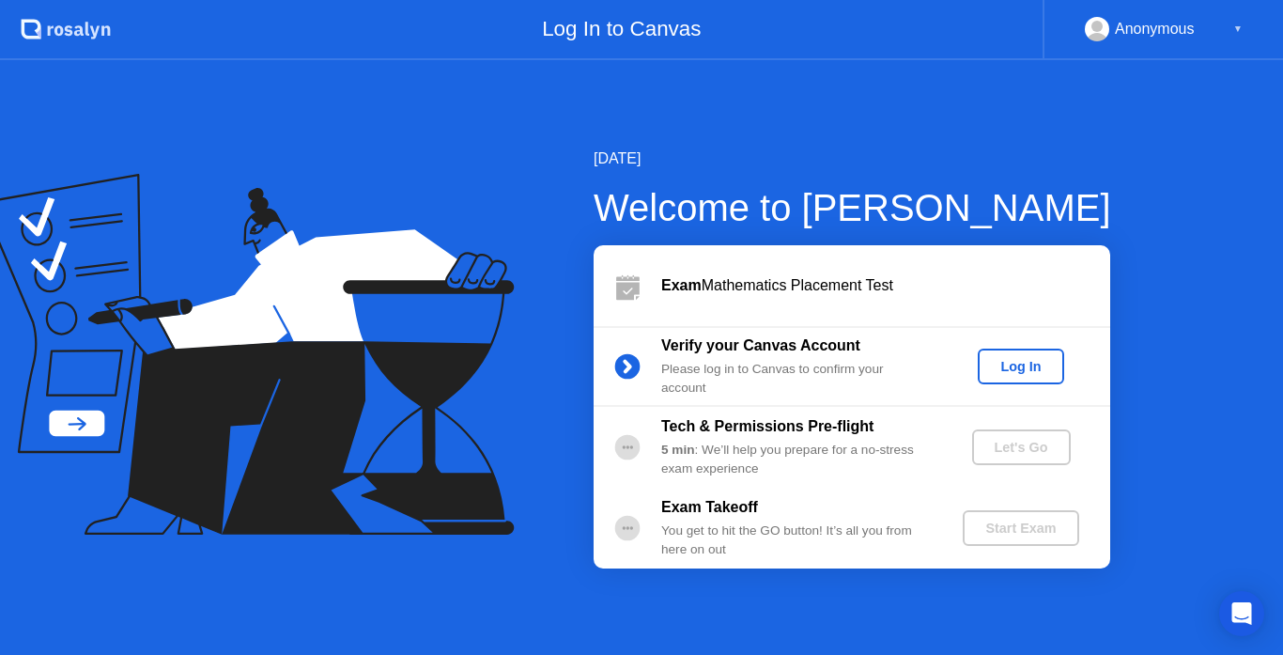
click at [1037, 368] on div "Log In" at bounding box center [1021, 366] width 70 height 15
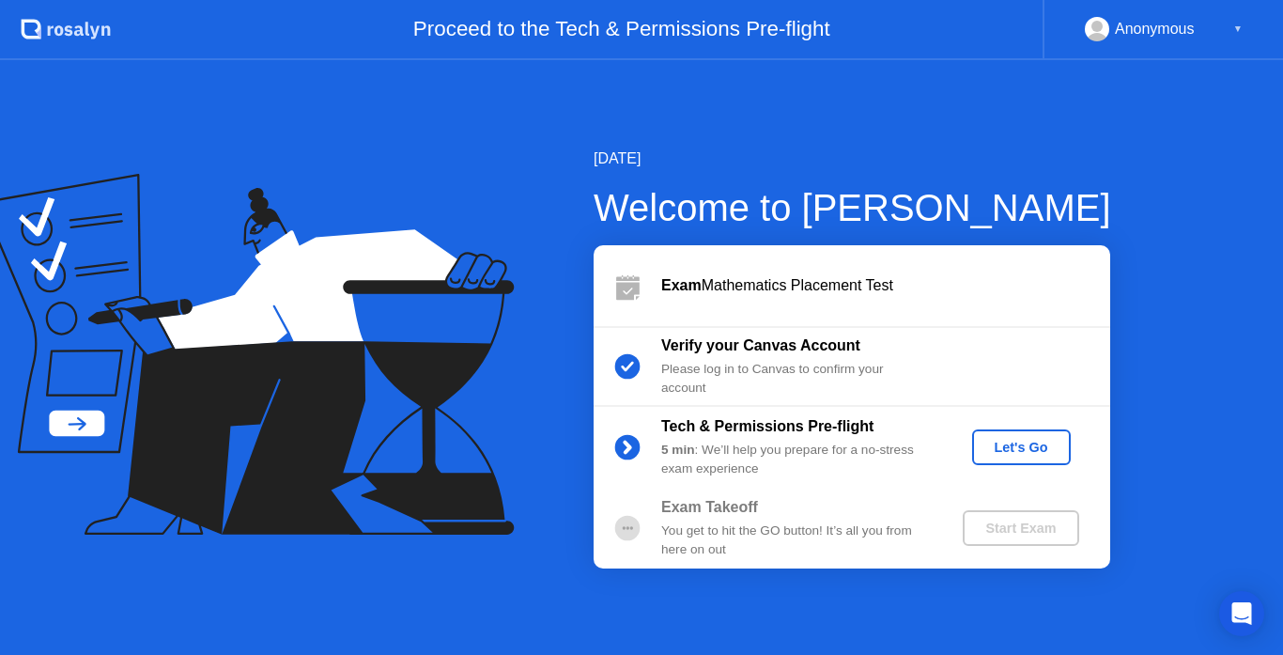
click at [1024, 443] on div "Let's Go" at bounding box center [1022, 447] width 84 height 15
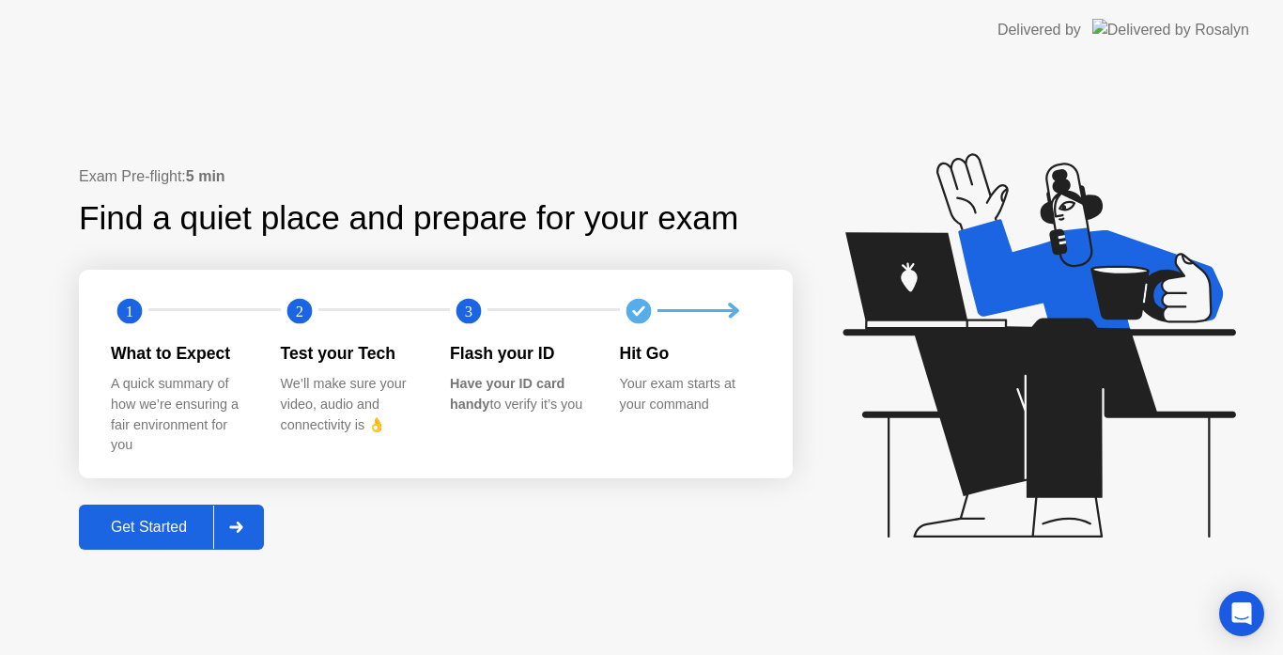
click at [122, 531] on div "Get Started" at bounding box center [149, 527] width 129 height 17
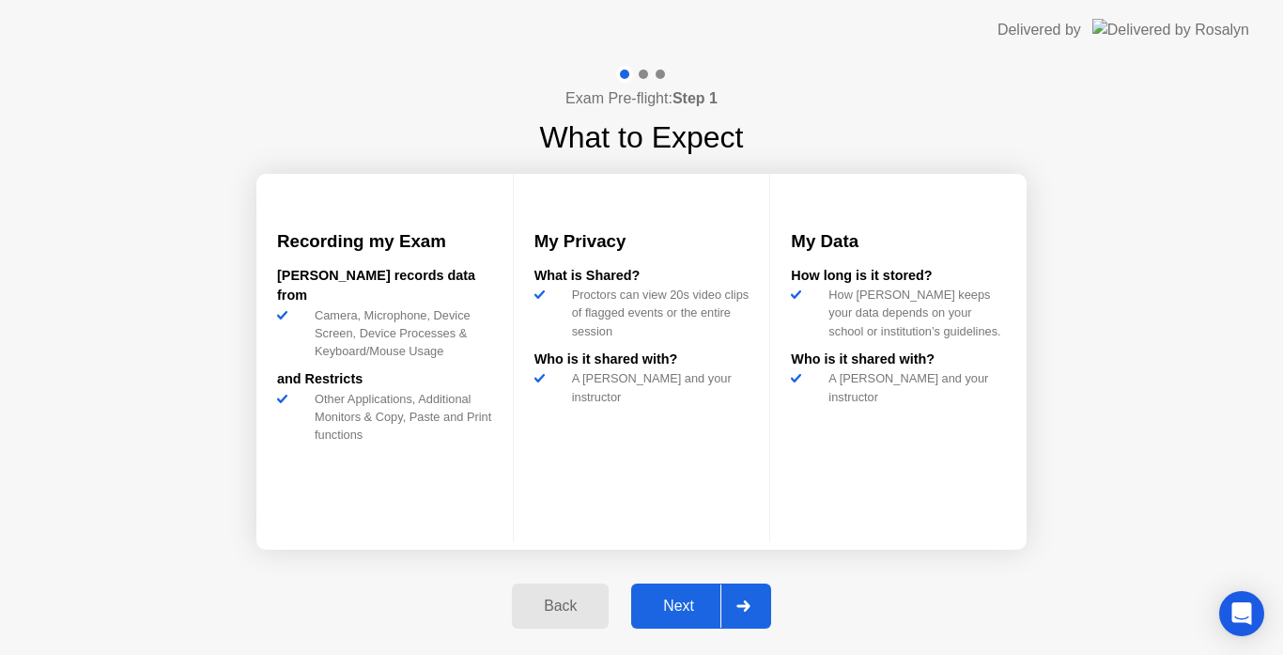
click at [666, 601] on div "Next" at bounding box center [679, 606] width 84 height 17
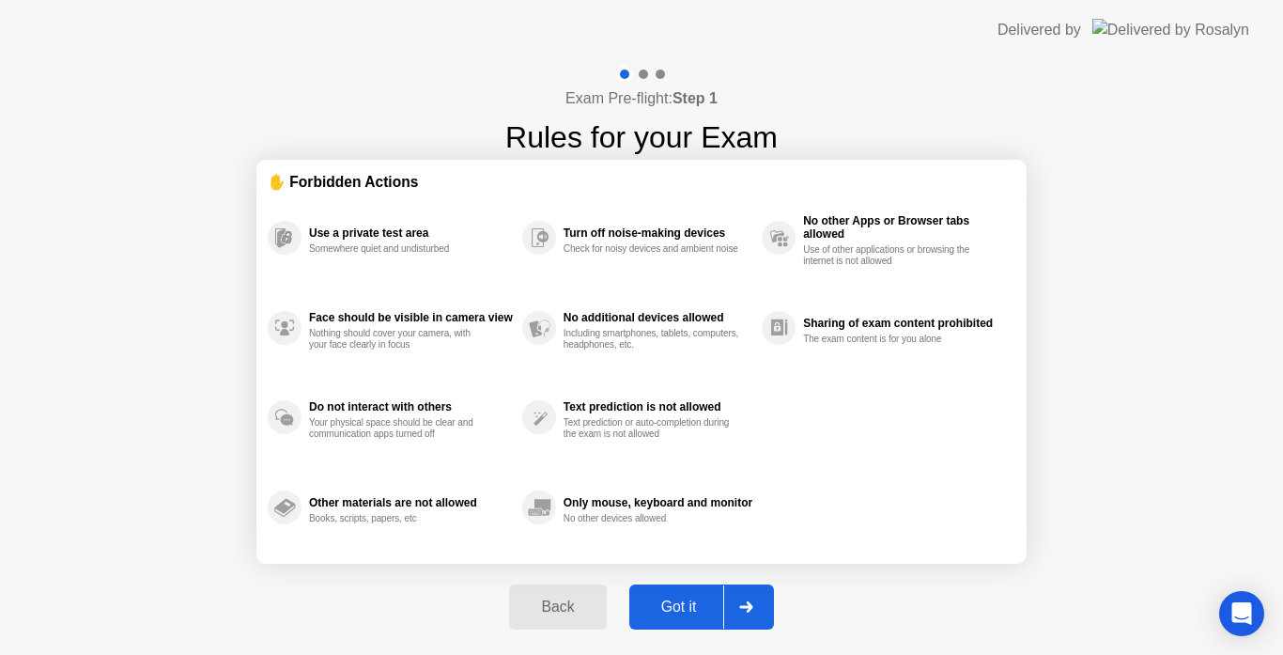
click at [753, 597] on div at bounding box center [745, 606] width 45 height 43
select select "Available cameras"
select select "Available speakers"
select select "Available microphones"
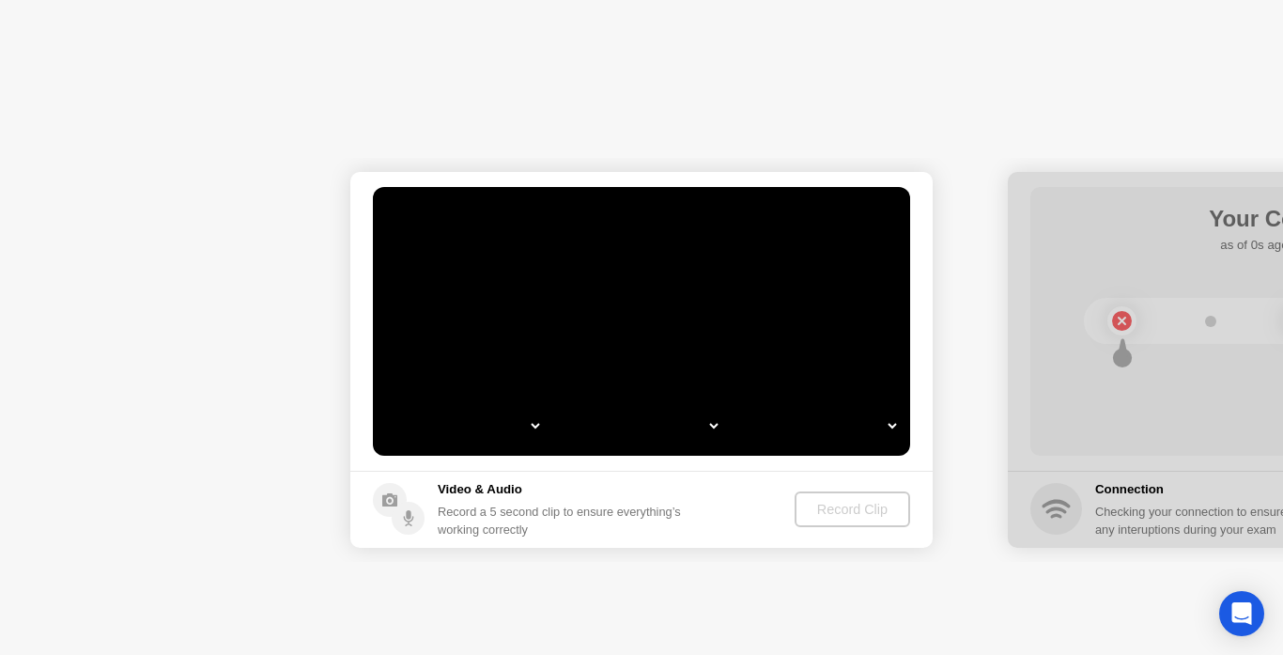
select select "*"
select select "**********"
select select "*******"
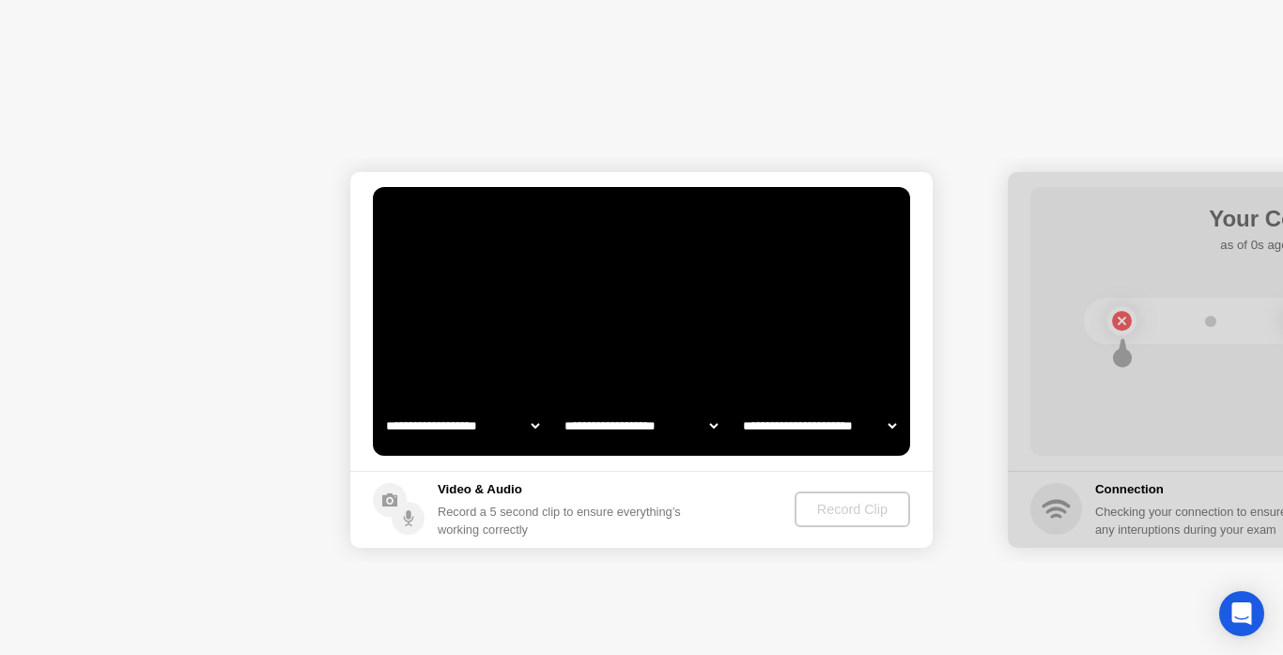
select select "*******"
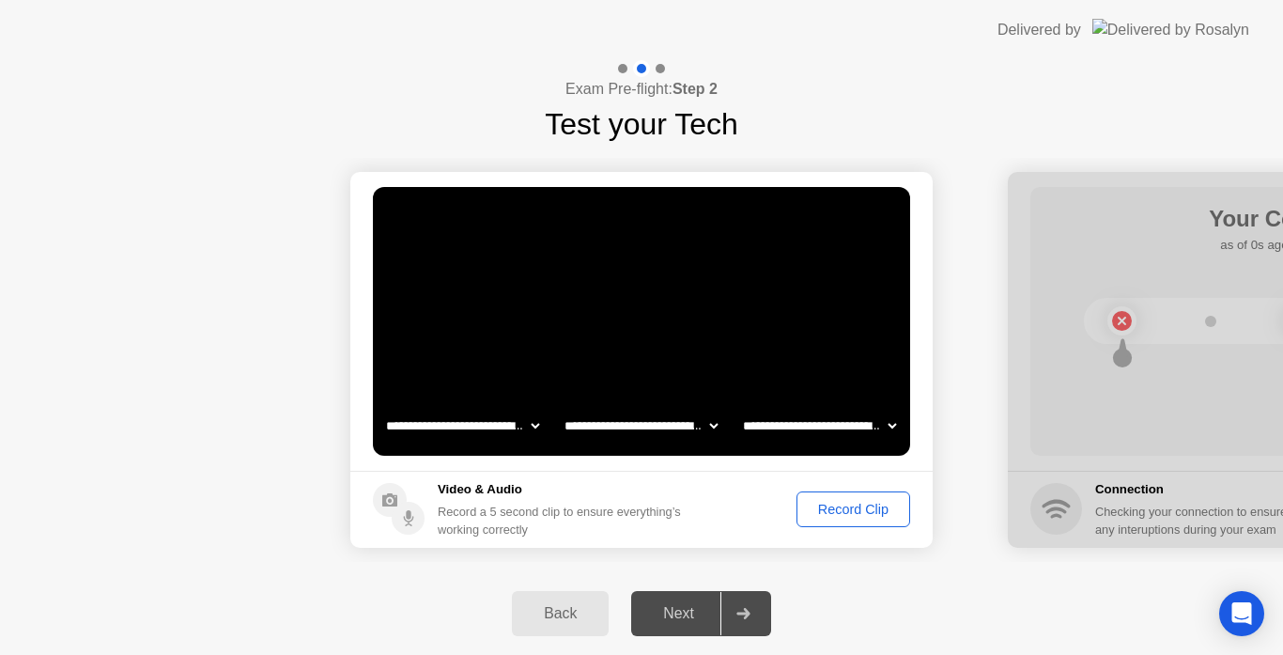
click at [858, 503] on div "Record Clip" at bounding box center [853, 509] width 101 height 15
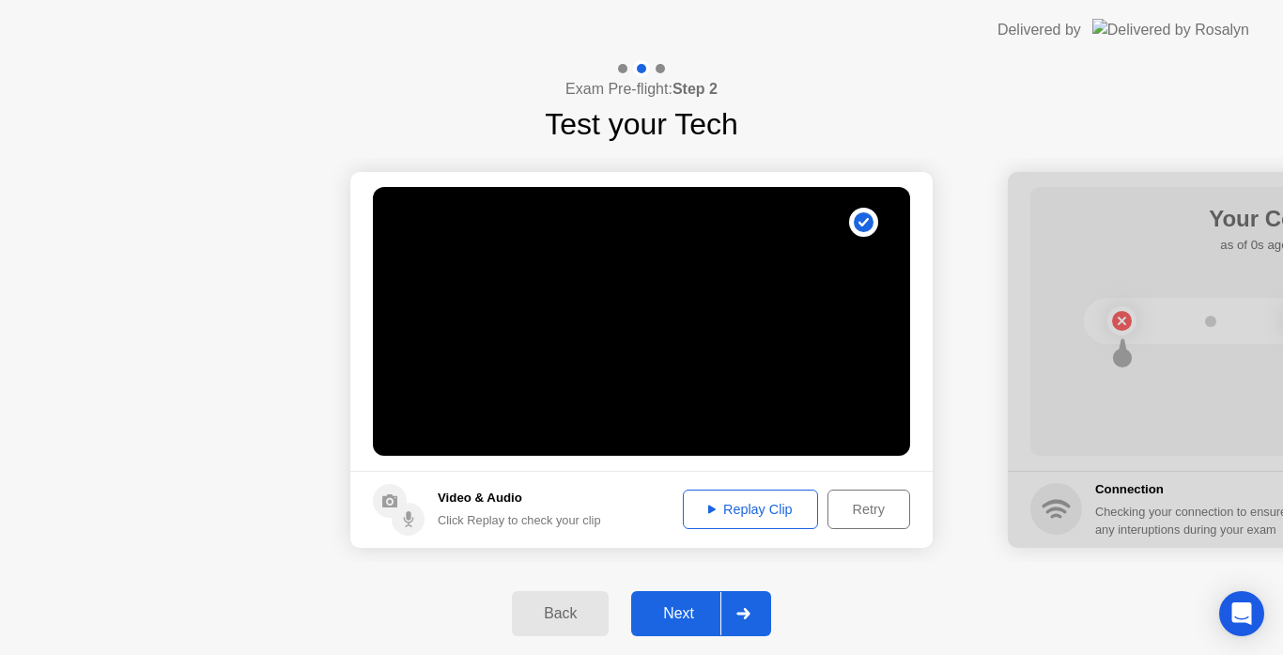
click at [721, 616] on div "Next" at bounding box center [679, 613] width 84 height 17
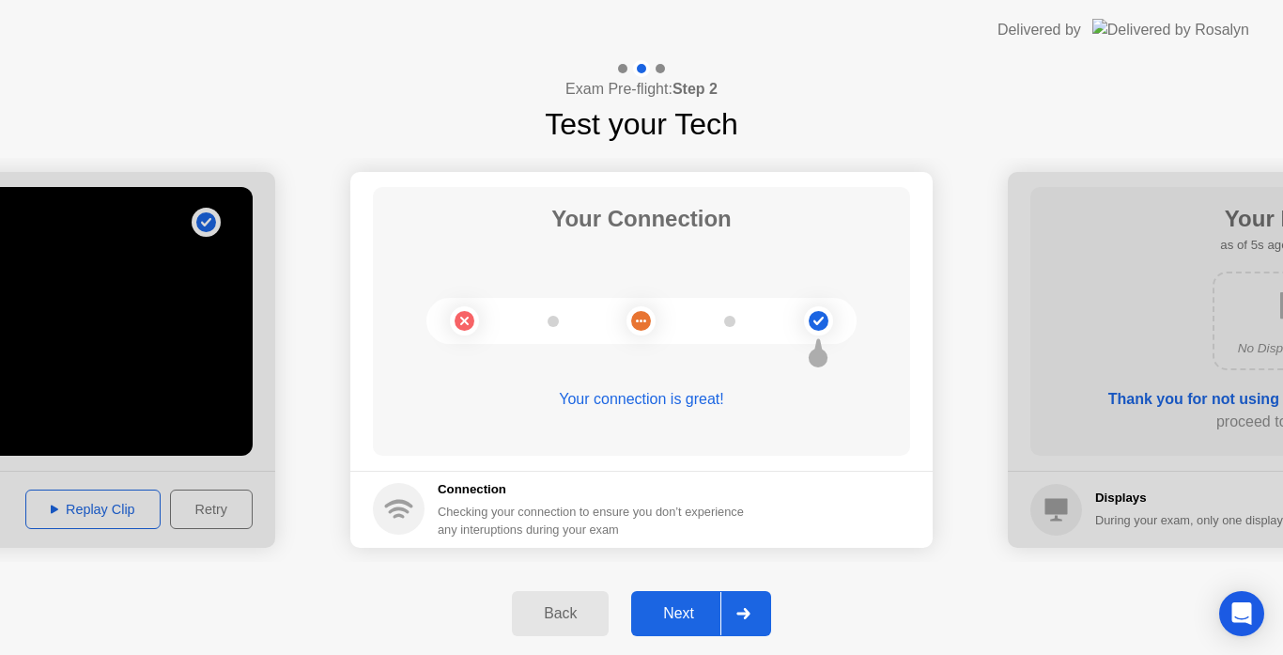
click at [721, 616] on div "Next" at bounding box center [679, 613] width 84 height 17
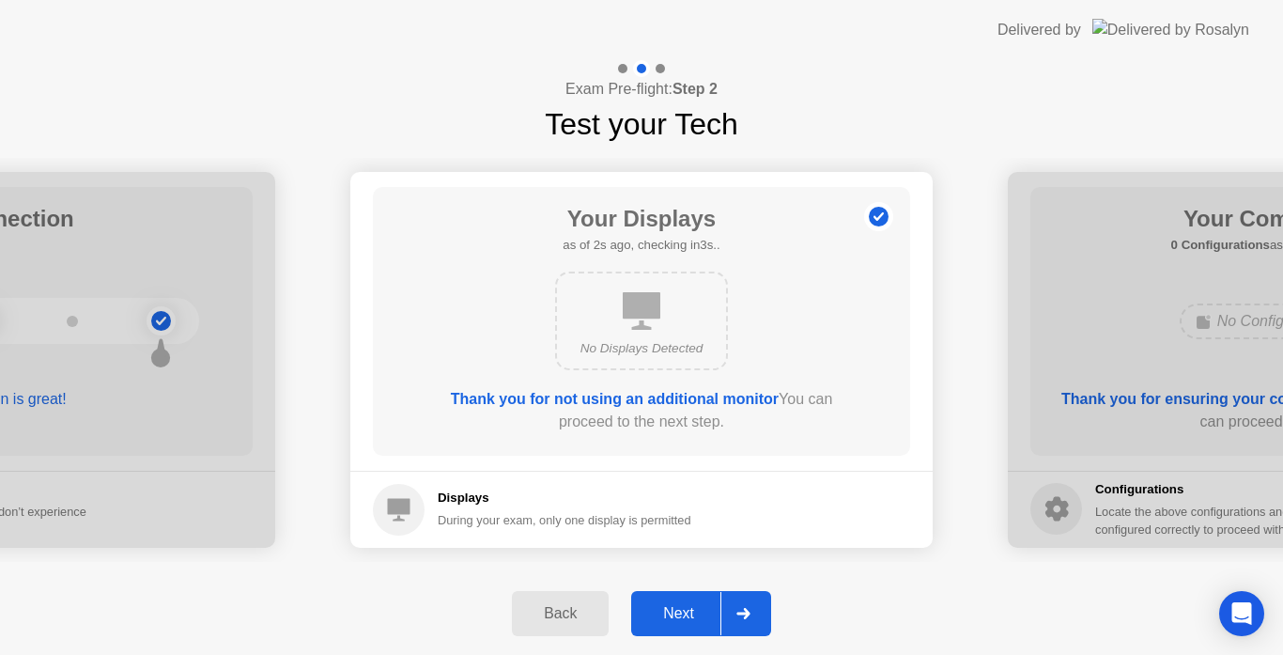
click at [721, 616] on div "Next" at bounding box center [679, 613] width 84 height 17
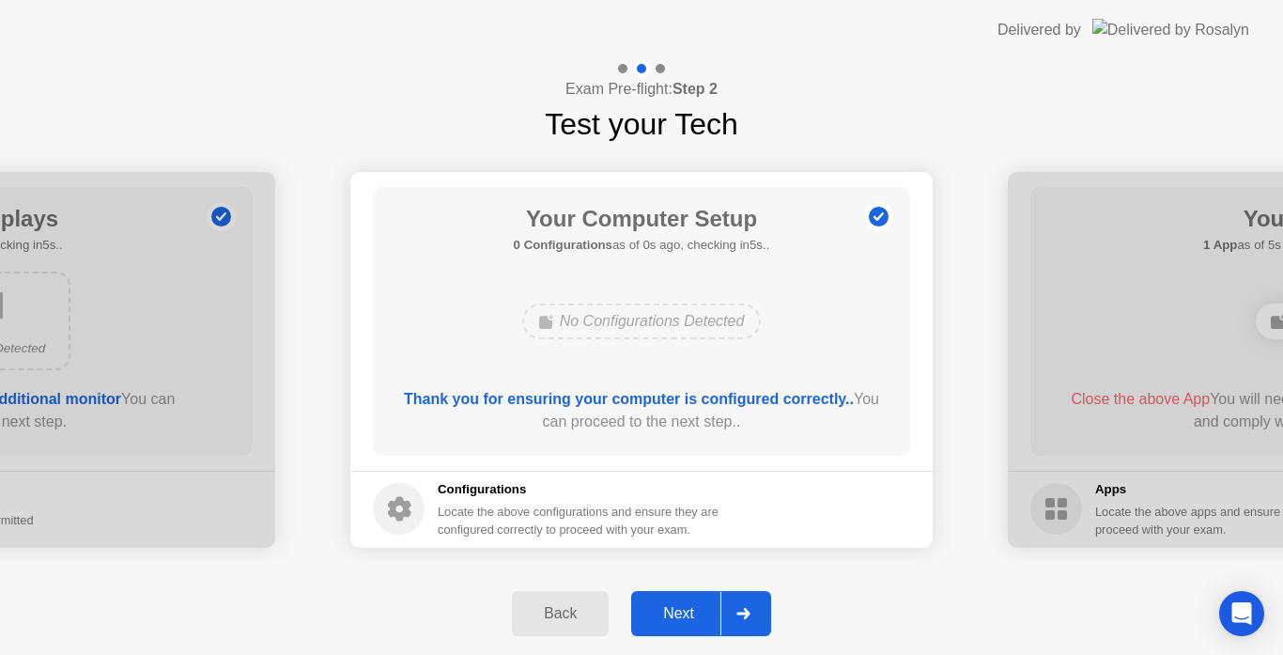
click at [721, 616] on div "Next" at bounding box center [679, 613] width 84 height 17
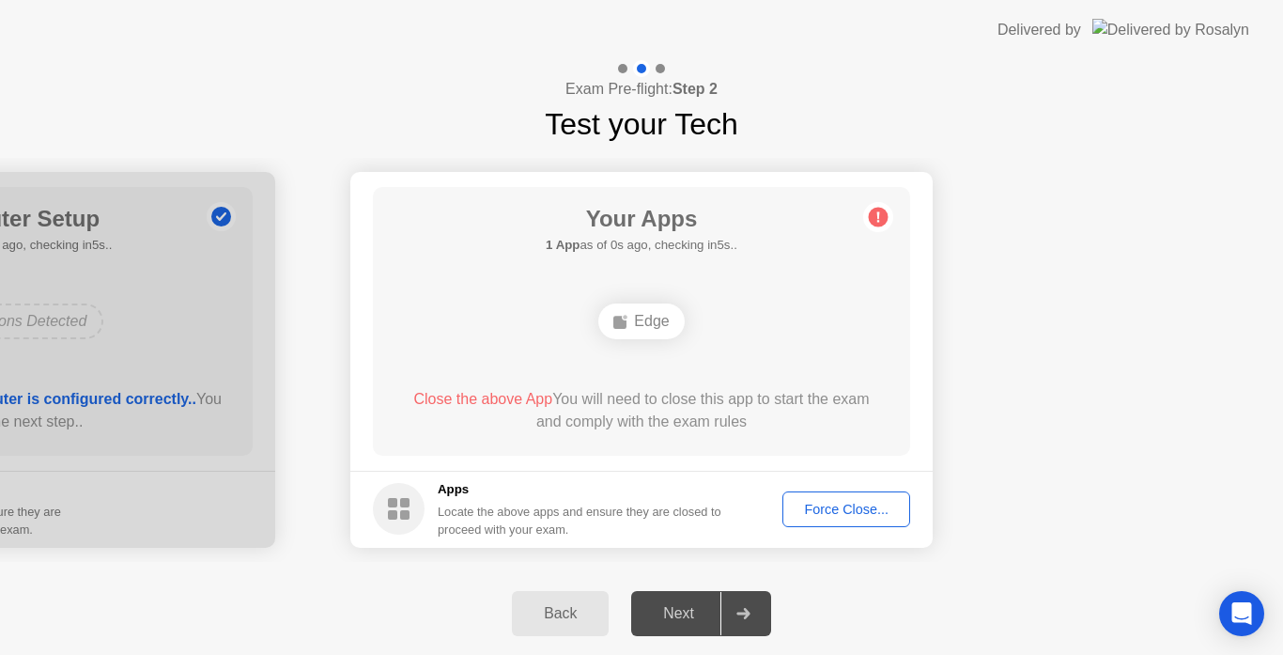
drag, startPoint x: 490, startPoint y: 403, endPoint x: 481, endPoint y: 399, distance: 10.1
click at [481, 399] on span "Close the above App" at bounding box center [482, 399] width 139 height 16
click at [810, 517] on div "Force Close..." at bounding box center [846, 509] width 115 height 15
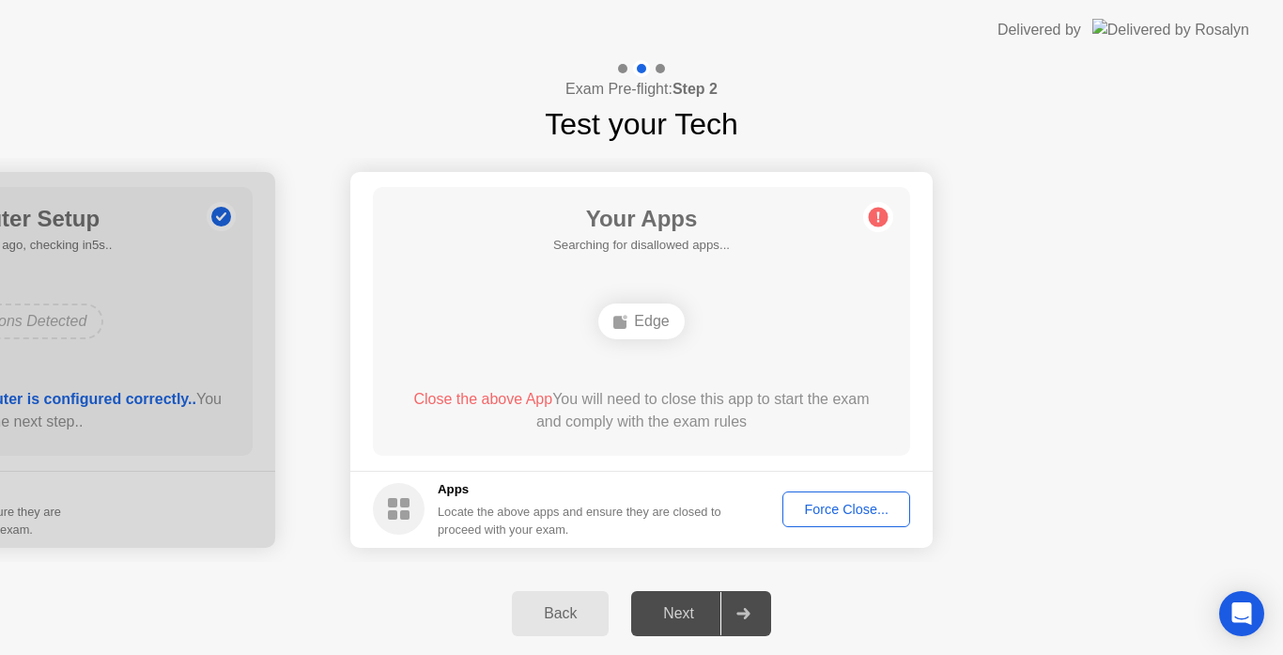
click at [813, 504] on div "Force Close..." at bounding box center [846, 509] width 115 height 15
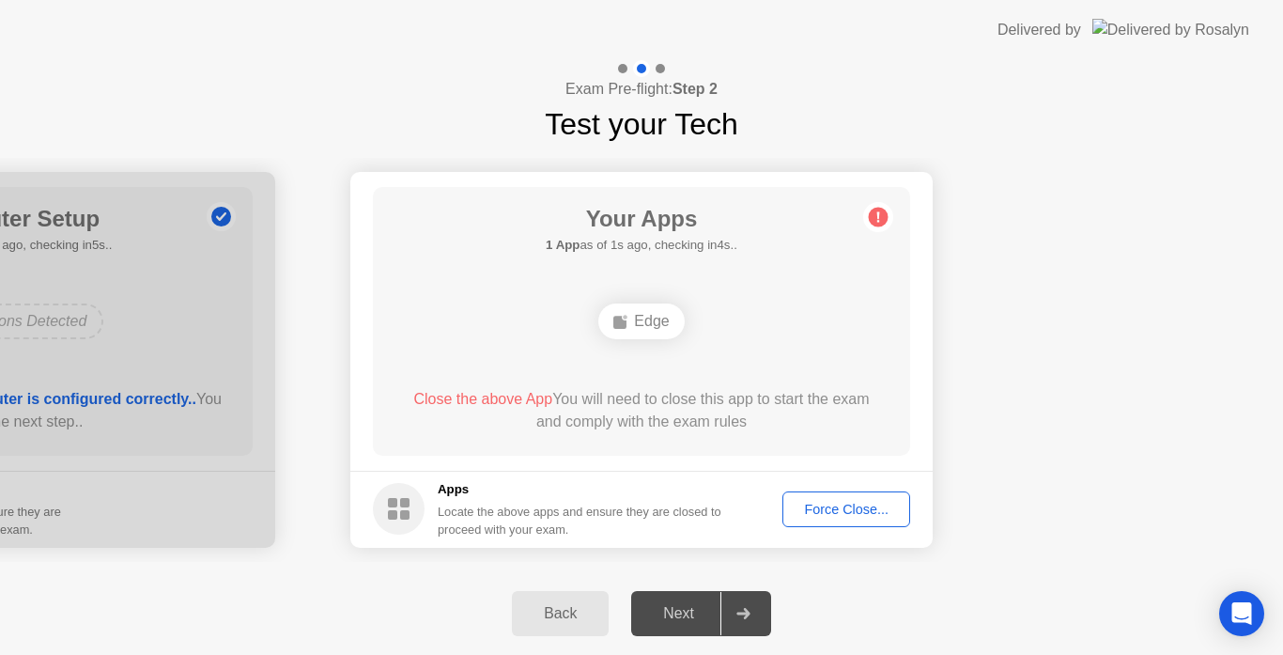
click at [845, 504] on div "Force Close..." at bounding box center [846, 509] width 115 height 15
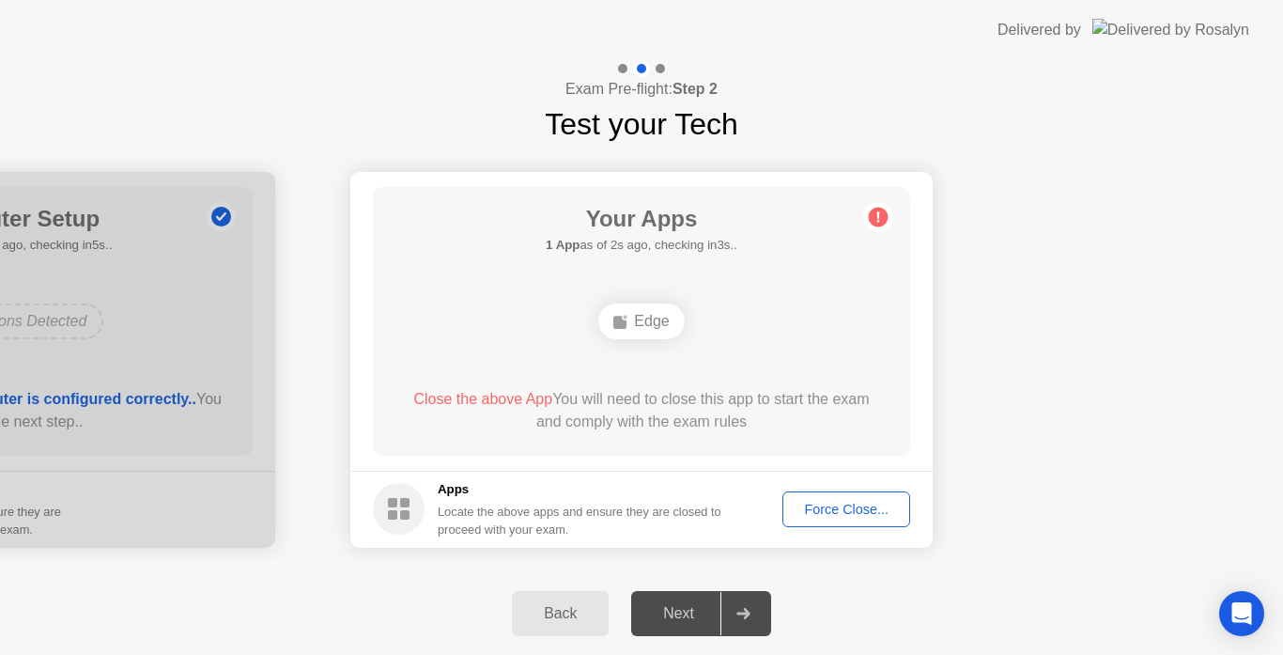
click at [490, 392] on span "Close the above App" at bounding box center [482, 399] width 139 height 16
click at [832, 514] on div "Force Close..." at bounding box center [846, 509] width 115 height 15
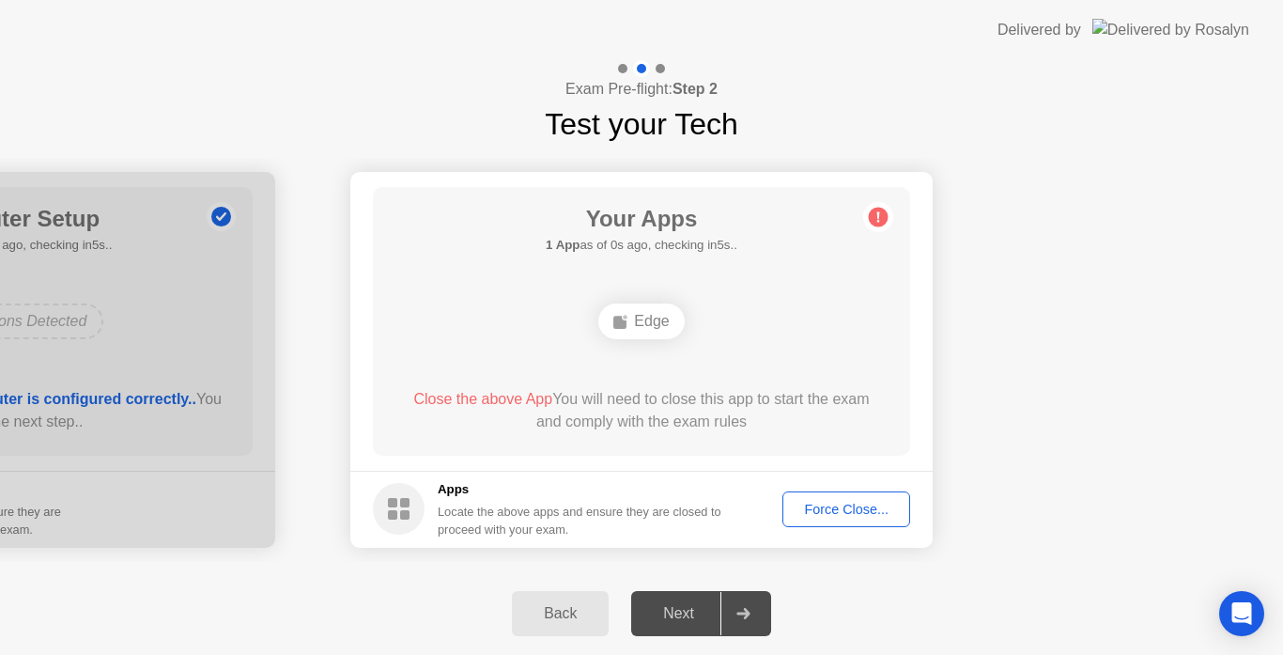
click at [877, 224] on circle at bounding box center [879, 217] width 20 height 20
click at [881, 213] on circle at bounding box center [879, 217] width 20 height 20
click at [835, 514] on div "Force Close..." at bounding box center [846, 509] width 115 height 15
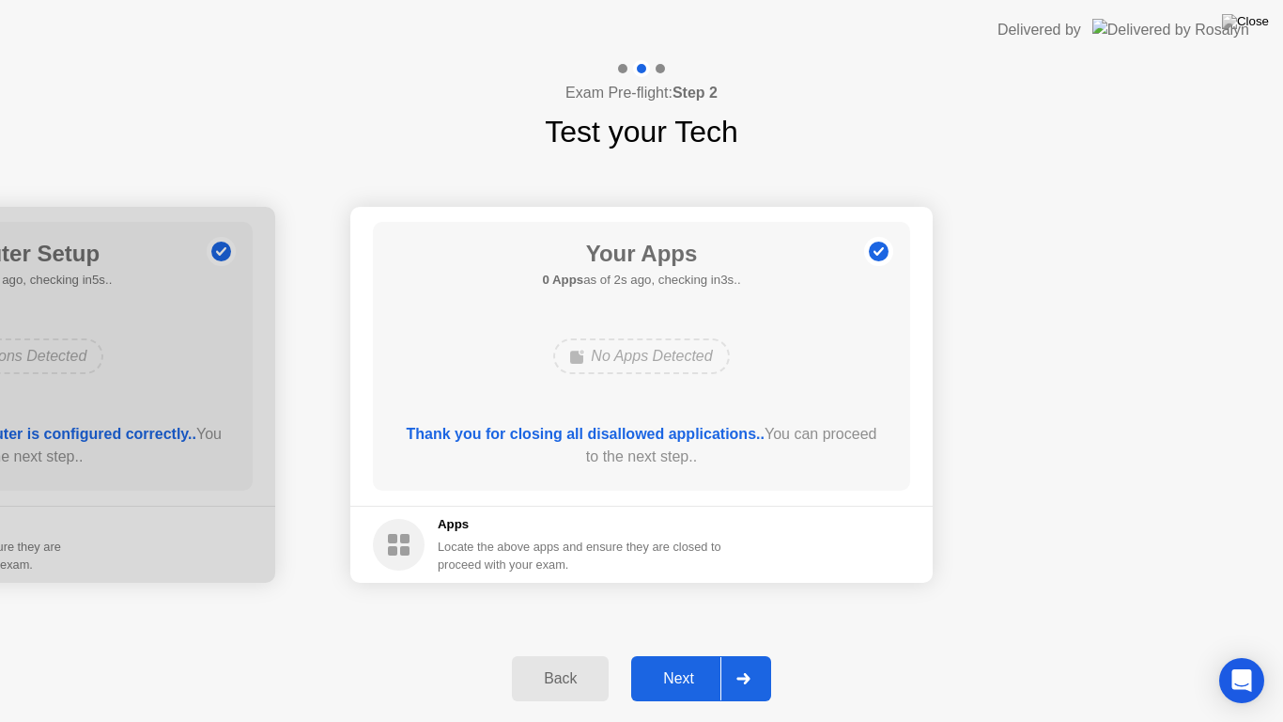
click at [660, 654] on div "Next" at bounding box center [679, 678] width 84 height 17
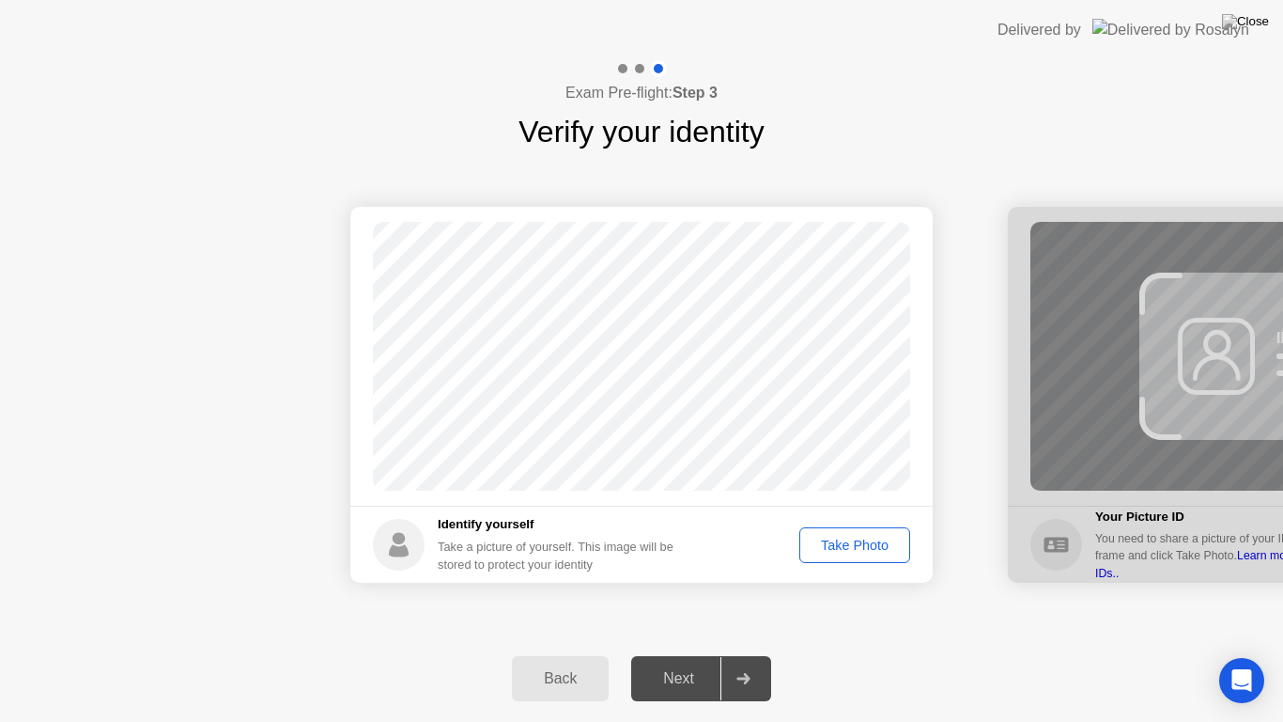
click at [877, 549] on div "Take Photo" at bounding box center [855, 544] width 98 height 15
click at [685, 654] on div "Next" at bounding box center [679, 678] width 84 height 17
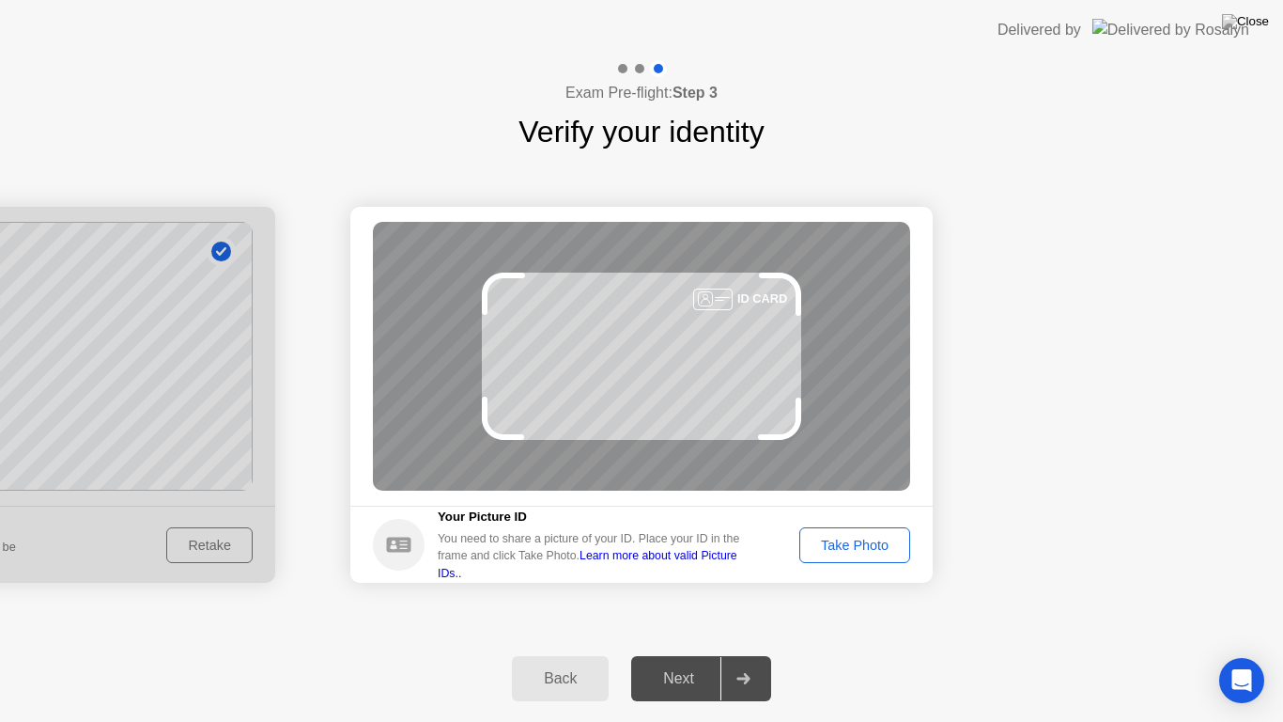
click at [819, 538] on div "Take Photo" at bounding box center [855, 544] width 98 height 15
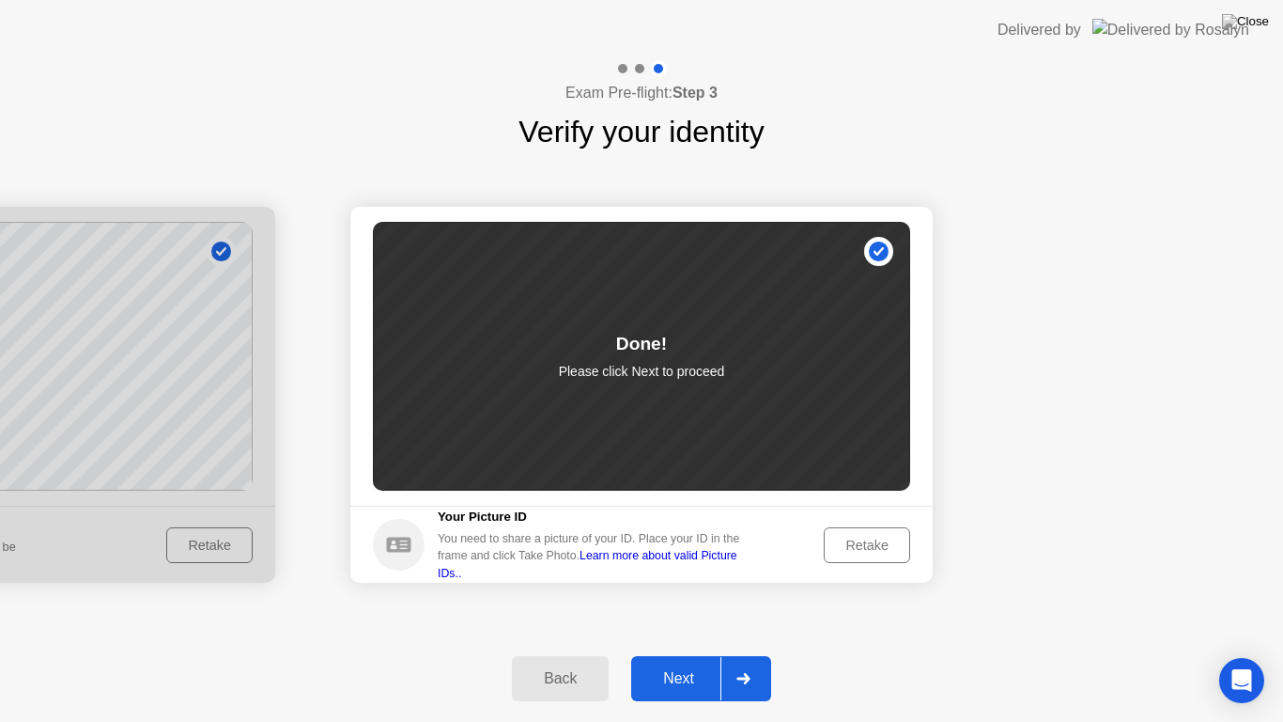
click at [672, 654] on button "Next" at bounding box center [701, 678] width 140 height 45
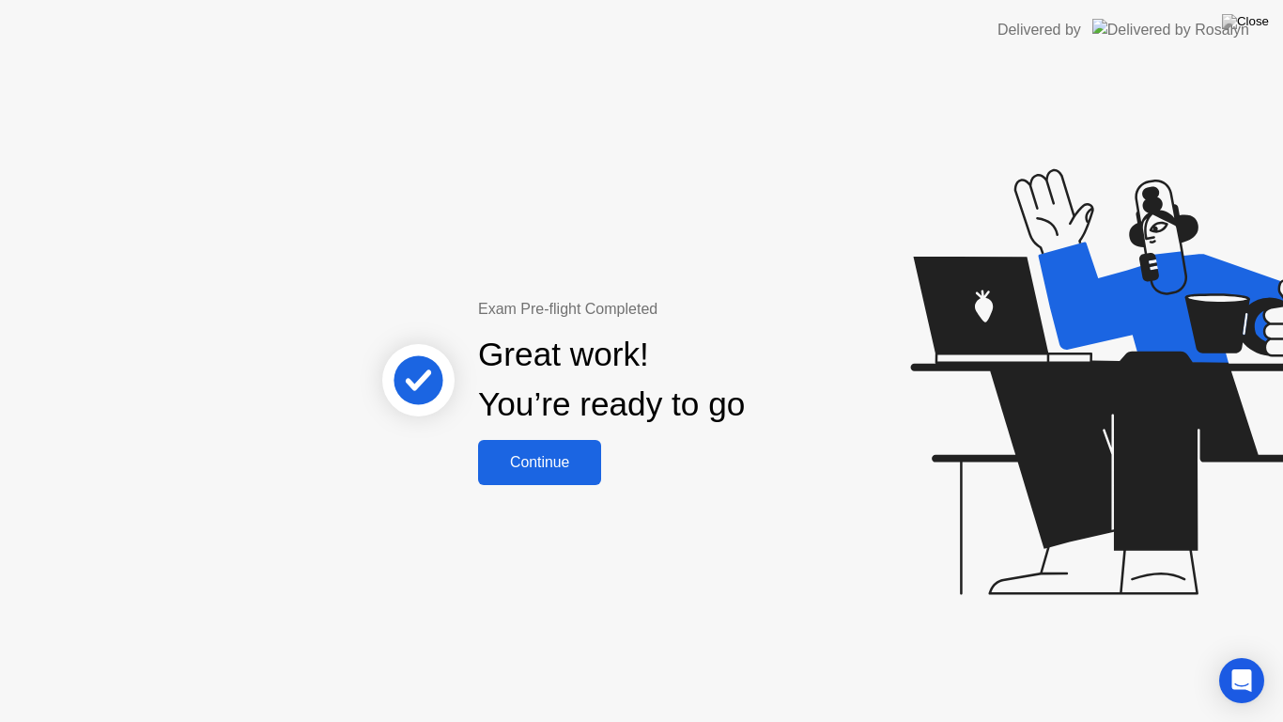
click at [549, 466] on div "Continue" at bounding box center [540, 462] width 112 height 17
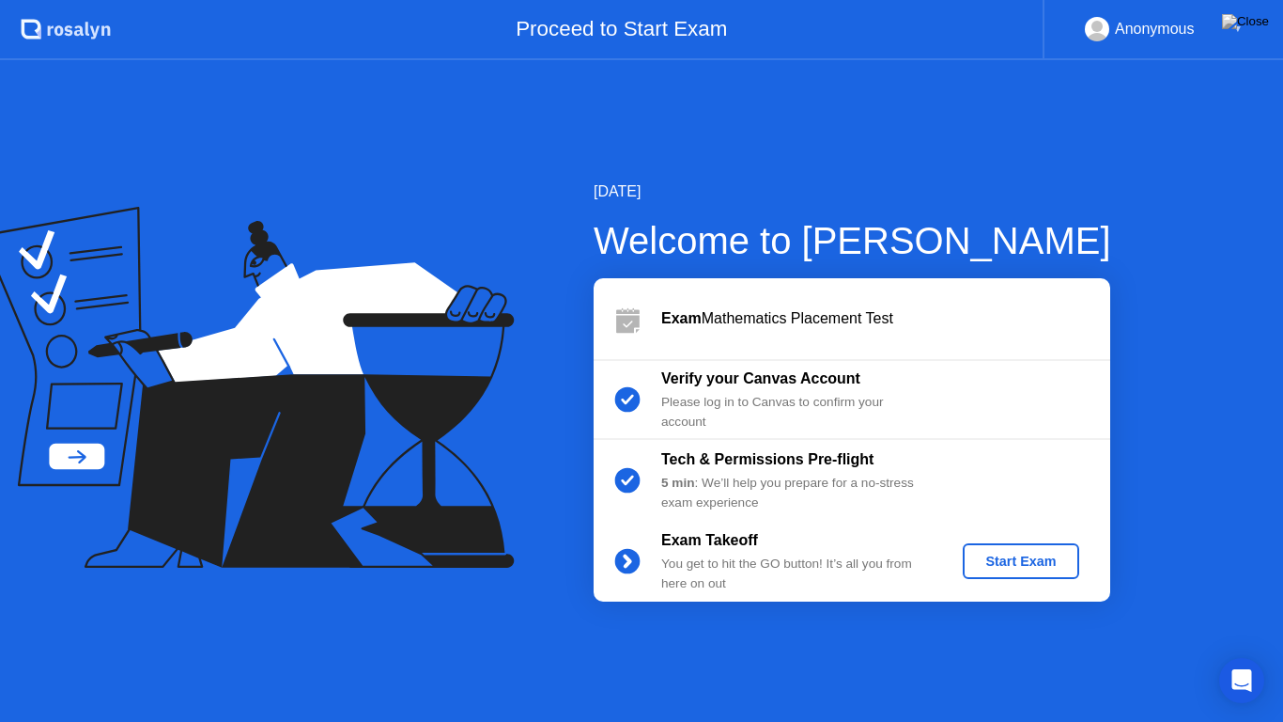
click at [1044, 561] on div "Start Exam" at bounding box center [1021, 560] width 101 height 15
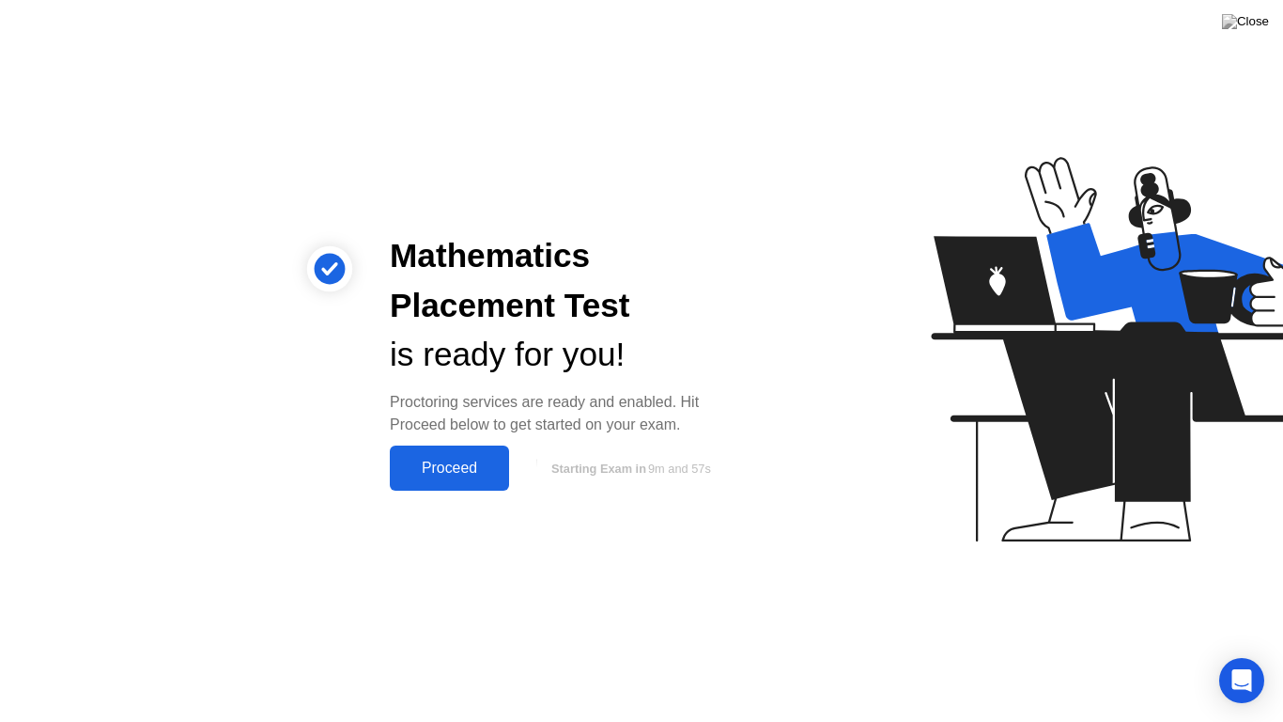
click at [1044, 561] on icon at bounding box center [1123, 357] width 485 height 481
click at [450, 475] on div "Proceed" at bounding box center [450, 467] width 108 height 17
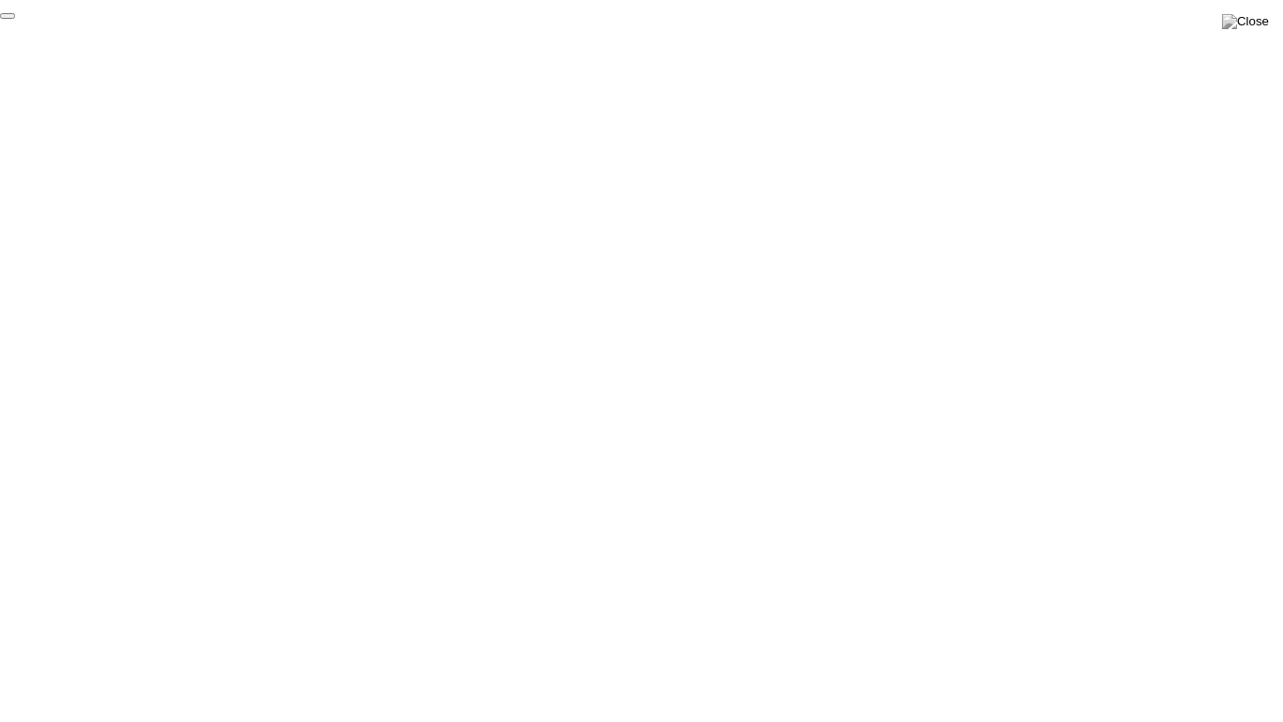
click div "End Proctoring Session"
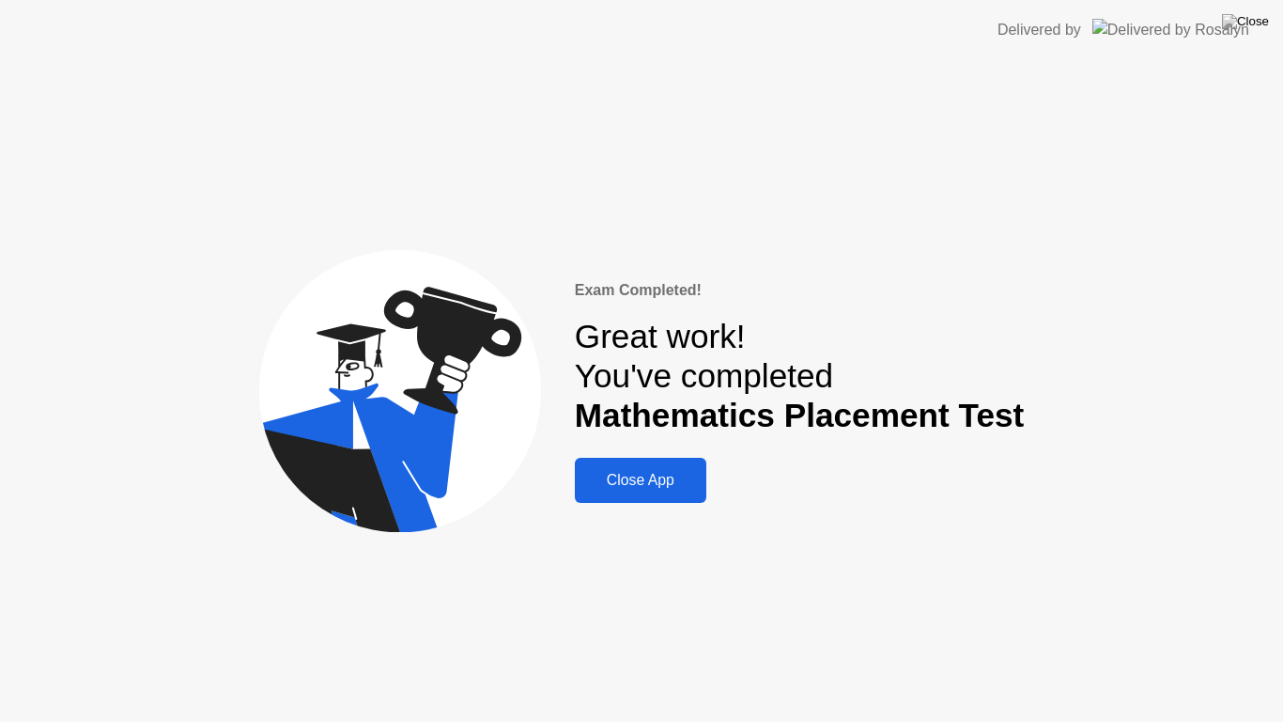
click at [627, 489] on div "Close App" at bounding box center [641, 480] width 120 height 17
